Goal: Find specific page/section: Find specific page/section

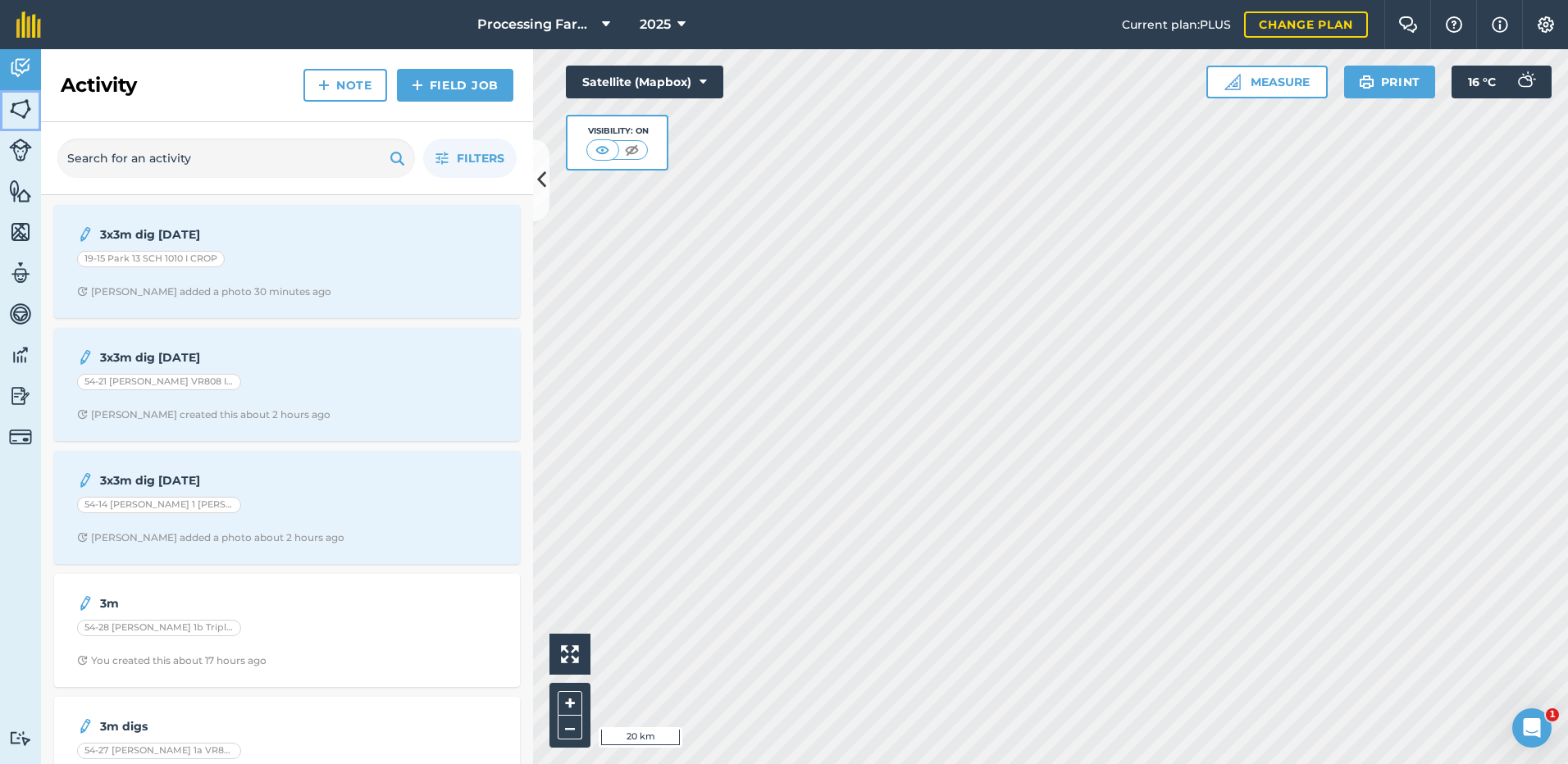
click at [27, 108] on img at bounding box center [20, 108] width 23 height 24
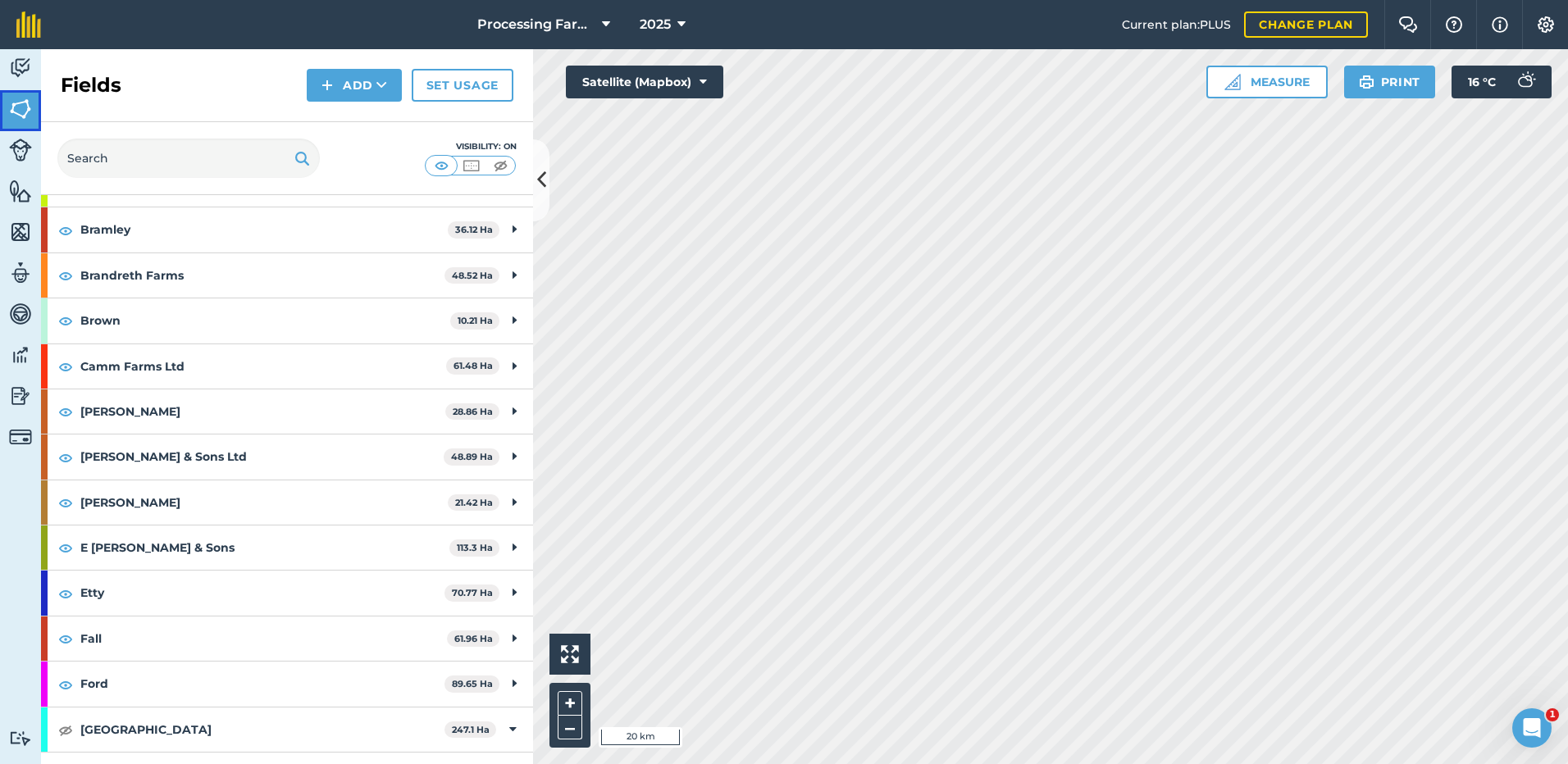
scroll to position [82, 0]
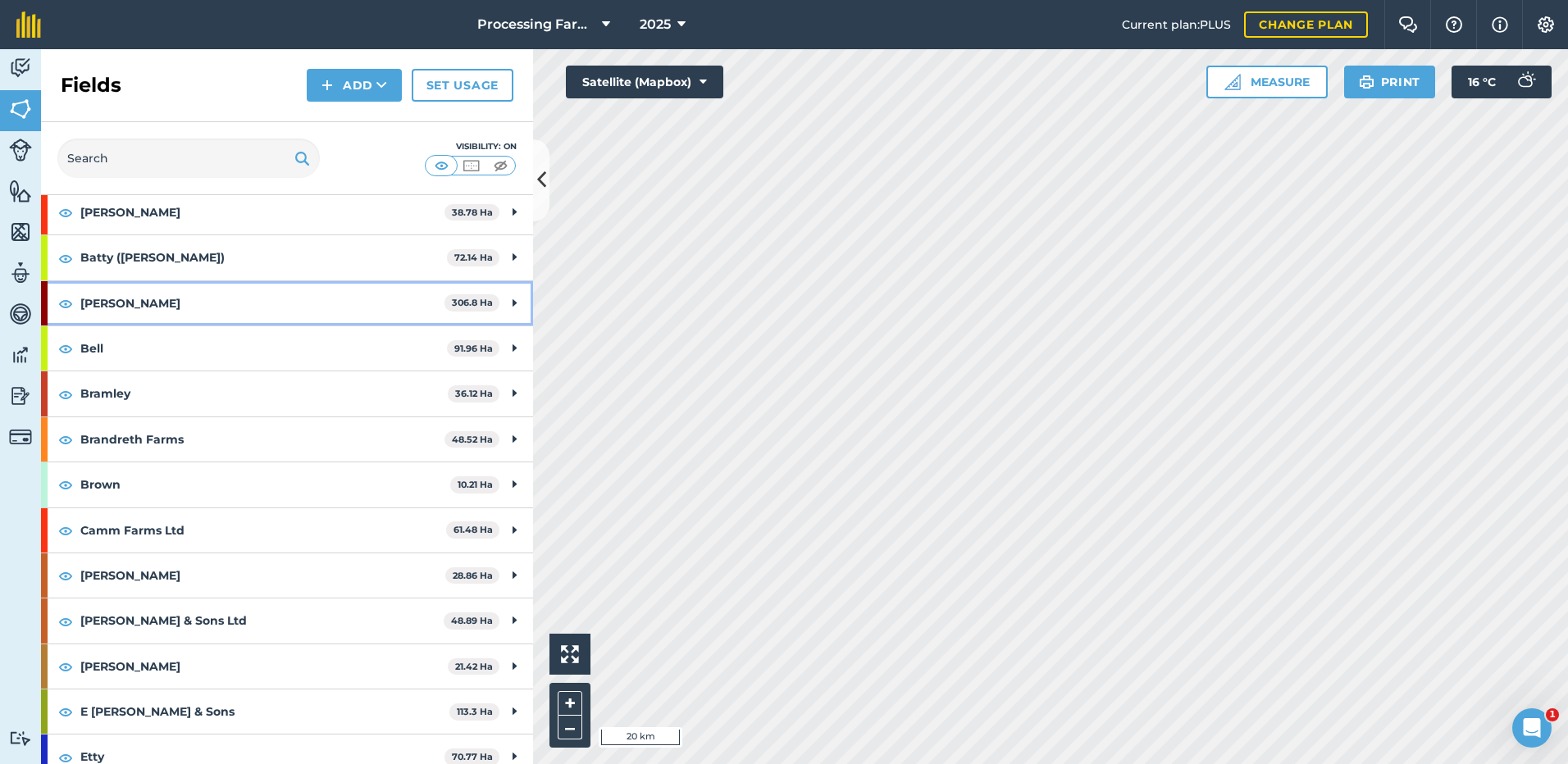
click at [98, 305] on strong "[PERSON_NAME]" at bounding box center [262, 304] width 364 height 44
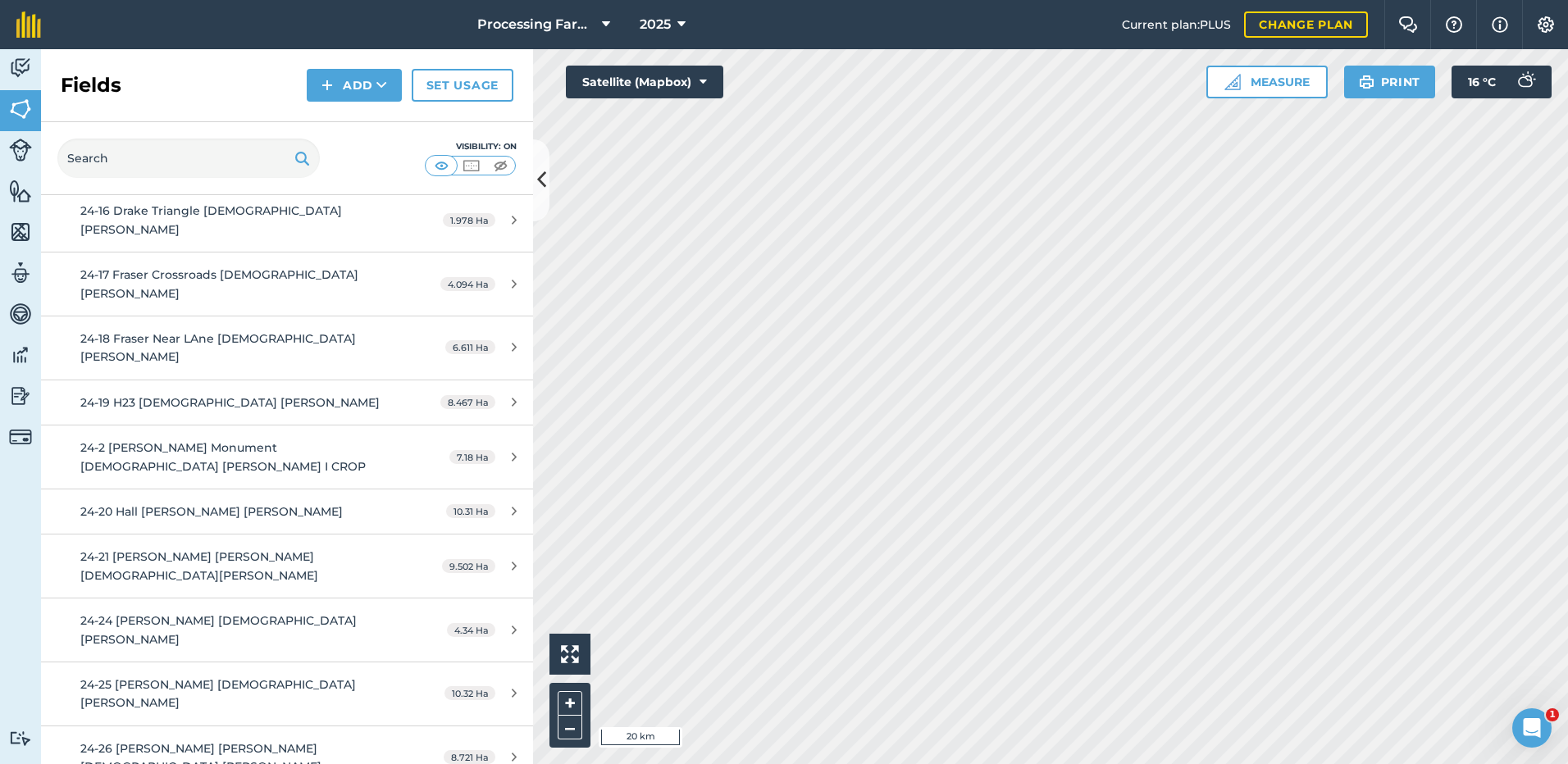
scroll to position [656, 0]
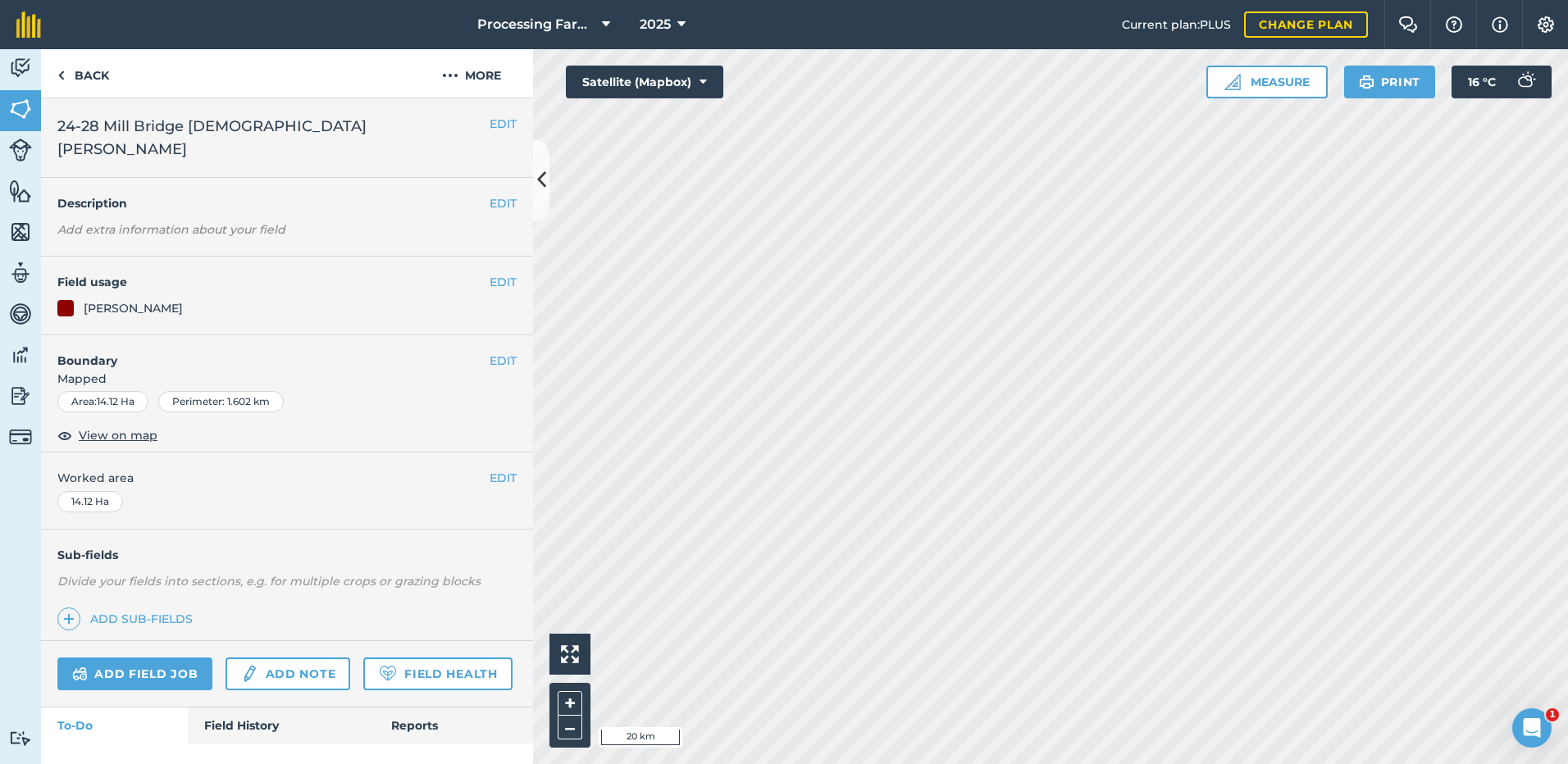
click at [163, 607] on link "Add sub-fields" at bounding box center [128, 619] width 142 height 23
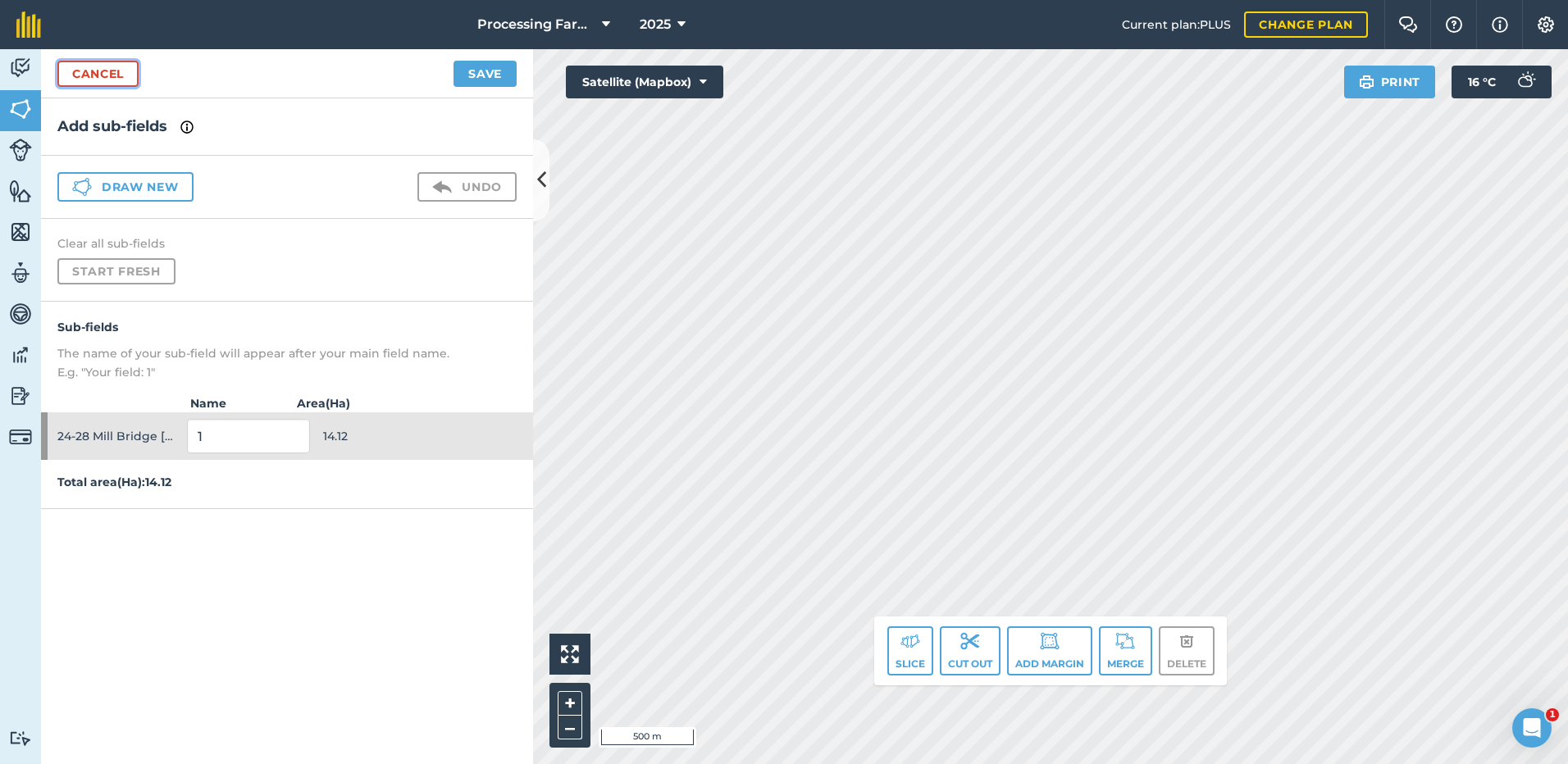
click at [89, 63] on link "Cancel" at bounding box center [98, 73] width 81 height 26
